Goal: Task Accomplishment & Management: Use online tool/utility

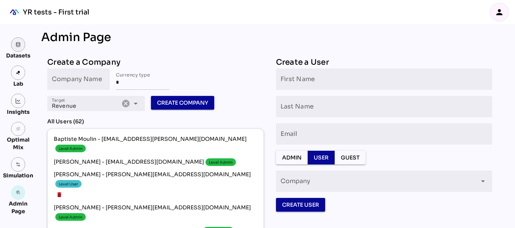
click at [20, 45] on img at bounding box center [18, 44] width 5 height 5
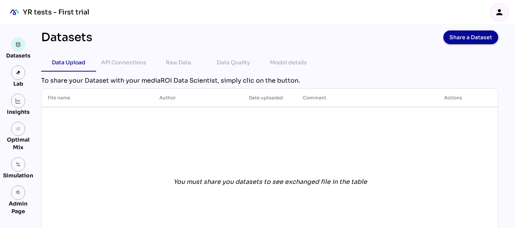
click at [497, 10] on icon "person" at bounding box center [499, 12] width 9 height 9
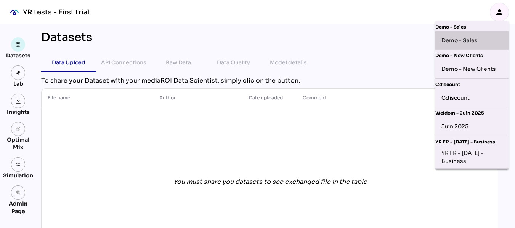
click at [472, 40] on div "Demo - Sales" at bounding box center [471, 40] width 61 height 12
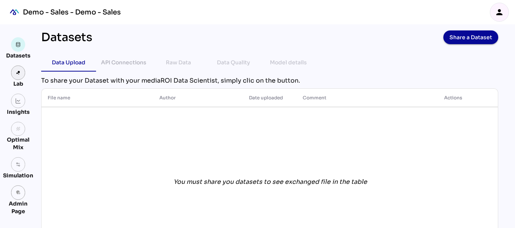
click at [20, 74] on img at bounding box center [18, 72] width 5 height 5
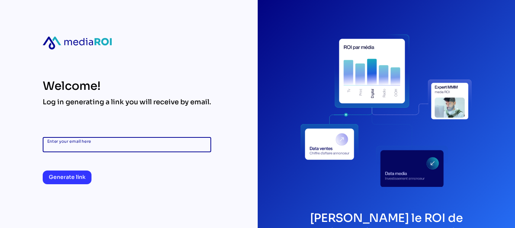
click at [111, 143] on input "Enter your email here" at bounding box center [126, 144] width 159 height 15
type input "**********"
click at [76, 175] on span "Generate link" at bounding box center [67, 177] width 37 height 9
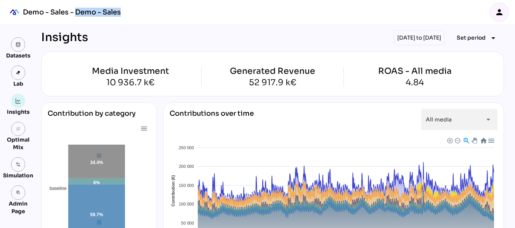
drag, startPoint x: 135, startPoint y: 12, endPoint x: 77, endPoint y: 14, distance: 58.4
click at [77, 14] on div "Demo - Sales - Demo - Sales person" at bounding box center [257, 12] width 515 height 24
copy div "Demo - Sales"
click at [17, 46] on img at bounding box center [18, 44] width 5 height 5
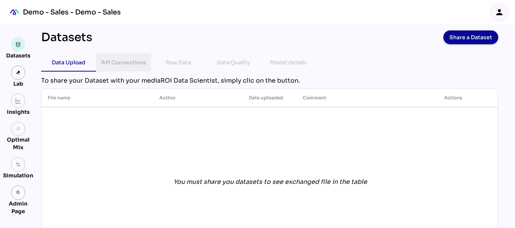
click at [112, 64] on div "API Connections" at bounding box center [123, 62] width 45 height 9
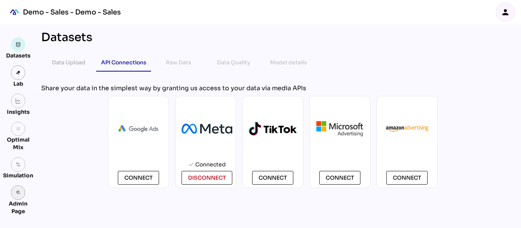
click at [17, 196] on link "admin_panel_settings" at bounding box center [18, 193] width 14 height 14
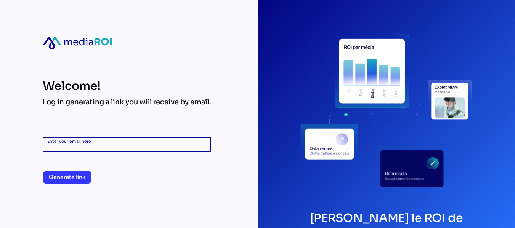
click at [136, 139] on input "Enter your email here" at bounding box center [126, 144] width 159 height 15
click at [130, 143] on input "Enter your email here" at bounding box center [126, 144] width 159 height 15
type input "**********"
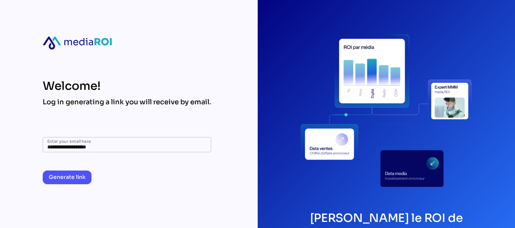
click at [75, 178] on span "Generate link" at bounding box center [67, 177] width 37 height 9
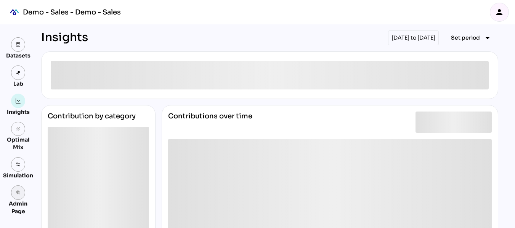
click at [17, 194] on icon "admin_panel_settings" at bounding box center [18, 192] width 5 height 5
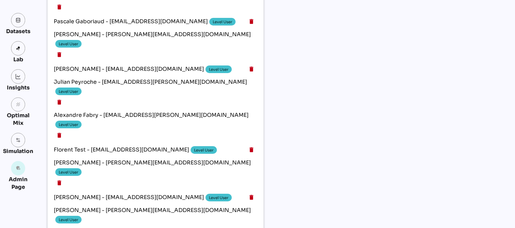
scroll to position [1183, 0]
click at [22, 21] on link at bounding box center [18, 20] width 14 height 14
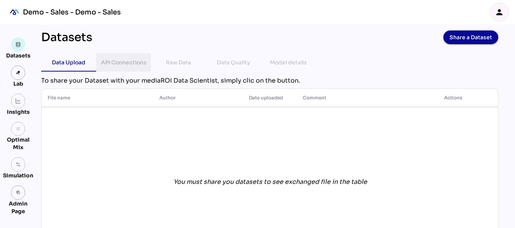
click at [112, 56] on div "API Connections" at bounding box center [123, 62] width 43 height 18
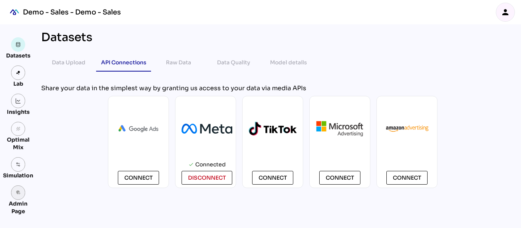
click at [20, 194] on icon "admin_panel_settings" at bounding box center [18, 192] width 5 height 5
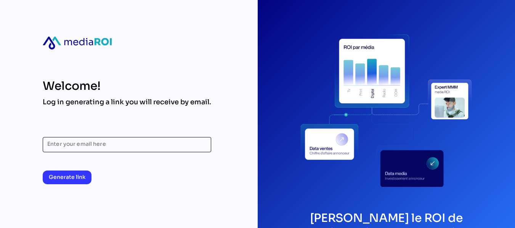
click at [177, 143] on input "Enter your email here" at bounding box center [126, 144] width 159 height 15
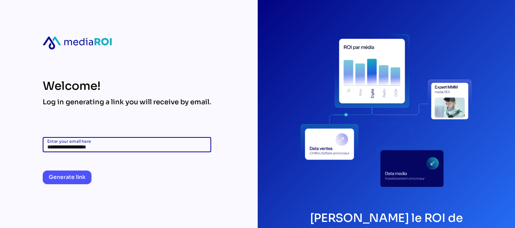
type input "**********"
click at [67, 183] on button "Generate link" at bounding box center [67, 178] width 49 height 14
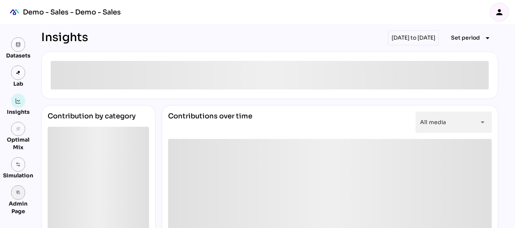
click at [21, 196] on link "admin_panel_settings" at bounding box center [18, 193] width 14 height 14
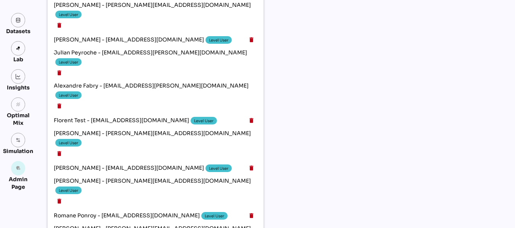
scroll to position [1213, 0]
